Goal: Entertainment & Leisure: Consume media (video, audio)

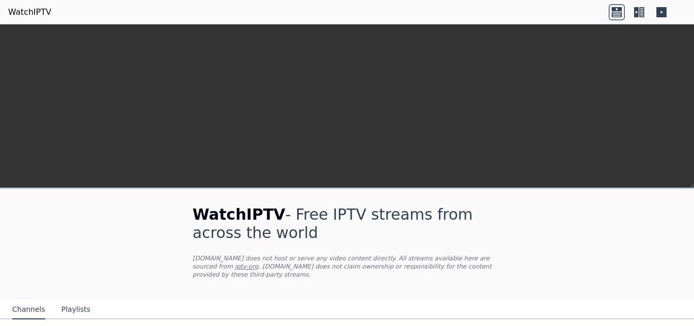
scroll to position [723, 0]
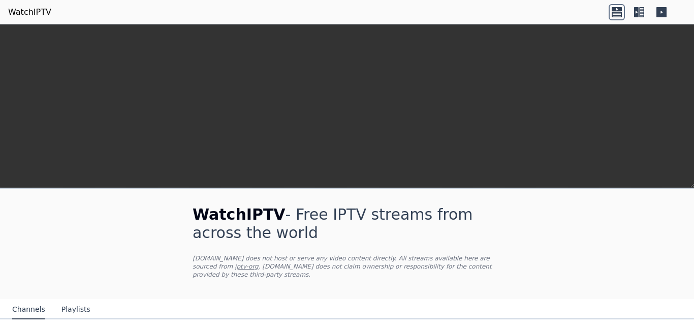
click at [75, 300] on button "Playlists" at bounding box center [76, 309] width 29 height 19
